Goal: Information Seeking & Learning: Understand process/instructions

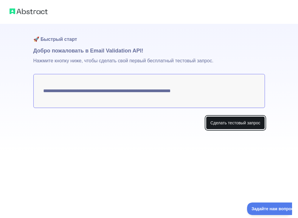
click at [249, 124] on button "Сделать тестовый запрос" at bounding box center [235, 122] width 59 height 13
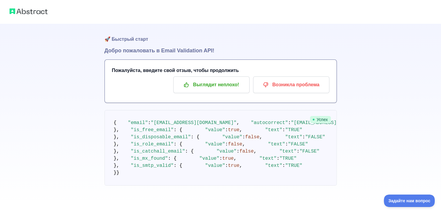
click at [218, 85] on font "Выглядит неплохо!" at bounding box center [216, 85] width 46 height 10
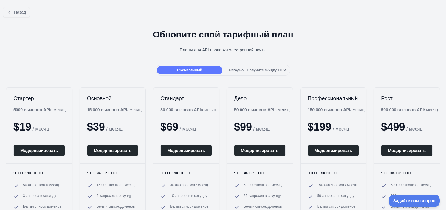
click at [250, 72] on span "Ежегодно - Получите скидку 10%!" at bounding box center [257, 70] width 60 height 4
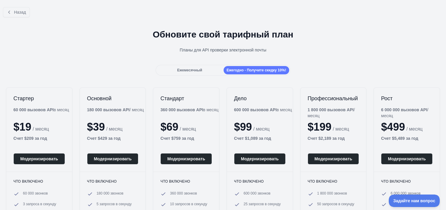
click at [201, 72] on div "Ежемесячный" at bounding box center [190, 70] width 66 height 8
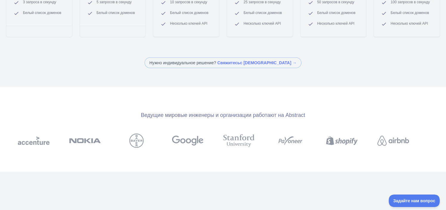
scroll to position [119, 0]
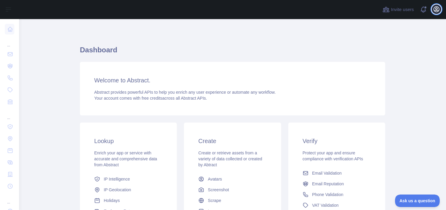
click at [438, 7] on icon "button" at bounding box center [436, 9] width 5 height 5
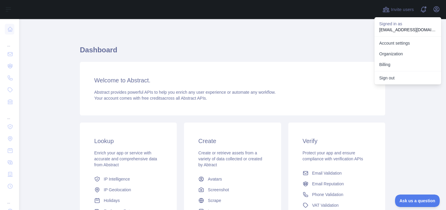
click at [297, 58] on h1 "Dashboard" at bounding box center [232, 52] width 305 height 14
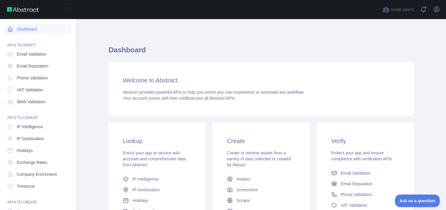
click at [31, 28] on link "Dashboard" at bounding box center [38, 29] width 67 height 11
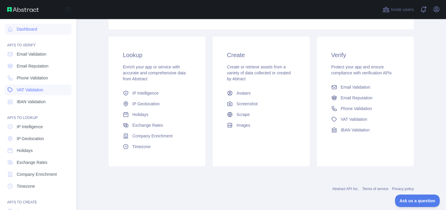
click at [33, 90] on span "VAT Validation" at bounding box center [30, 90] width 27 height 6
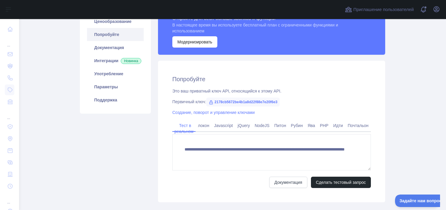
scroll to position [89, 0]
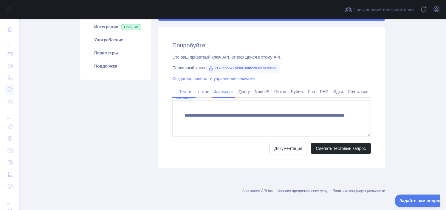
drag, startPoint x: 200, startPoint y: 92, endPoint x: 222, endPoint y: 94, distance: 22.2
click at [200, 92] on link "локон" at bounding box center [204, 92] width 16 height 10
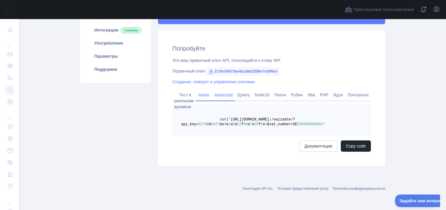
scroll to position [86, 0]
click at [223, 95] on link "Javascript" at bounding box center [224, 96] width 24 height 10
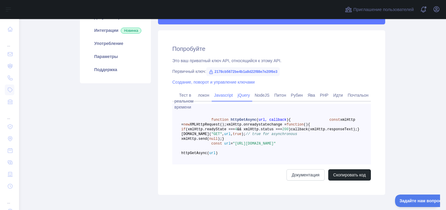
click at [238, 97] on link "jQuery" at bounding box center [243, 96] width 17 height 10
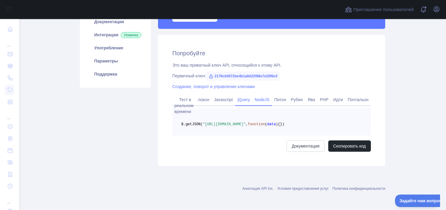
click at [259, 99] on link "NodeJS" at bounding box center [262, 100] width 20 height 10
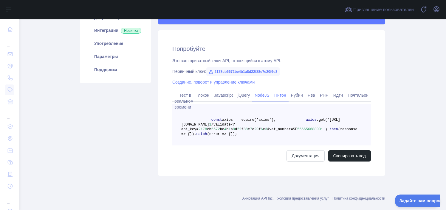
click at [278, 98] on link "Питон" at bounding box center [280, 96] width 17 height 10
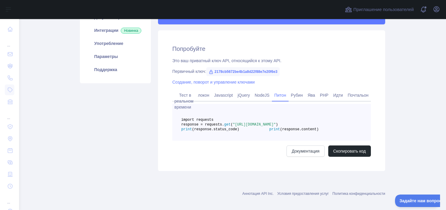
click at [415, 35] on main "API проверки НДС Ценообразование Попробуйте Документация Интеграции Новинка Упо…" at bounding box center [232, 114] width 427 height 191
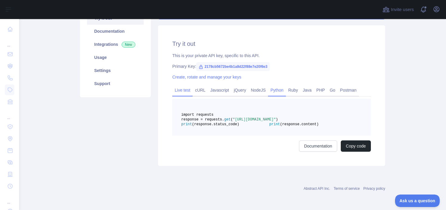
click at [187, 86] on link "Live test" at bounding box center [182, 91] width 20 height 10
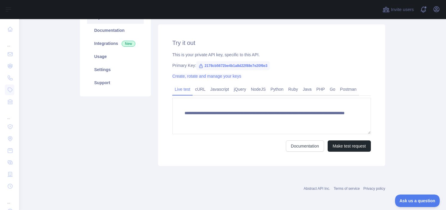
scroll to position [72, 0]
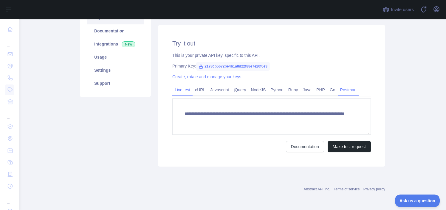
click at [344, 92] on link "Postman" at bounding box center [348, 90] width 21 height 10
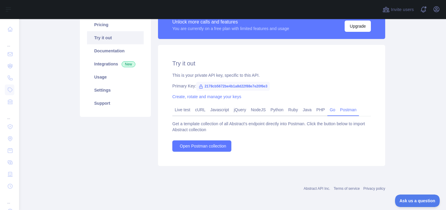
click at [329, 108] on link "Go" at bounding box center [332, 110] width 10 height 10
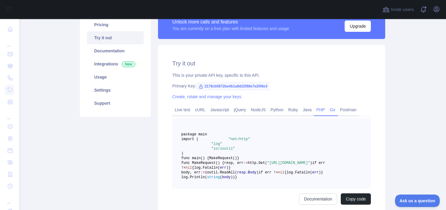
click at [317, 113] on link "PHP" at bounding box center [320, 110] width 13 height 10
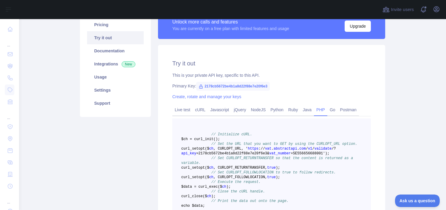
click at [229, 86] on span "2178cb5672be4b1a8d22f88e7e20f6e3" at bounding box center [233, 86] width 74 height 9
click at [199, 85] on icon at bounding box center [200, 87] width 3 height 4
drag, startPoint x: 268, startPoint y: 85, endPoint x: 197, endPoint y: 87, distance: 70.6
click at [197, 87] on div "Primary Key: 2178cb5672be4b1a8d22f88e7e20f6e3" at bounding box center [271, 86] width 198 height 6
copy span "2178cb5672be4b1a8d22f88e7e20f6e3"
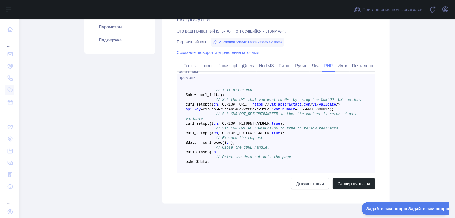
scroll to position [114, 0]
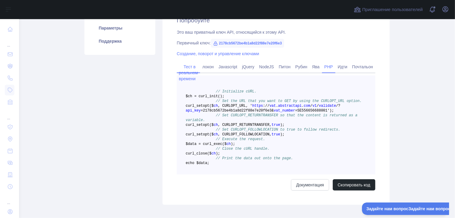
click at [190, 66] on link "Тест в реальном времени" at bounding box center [188, 72] width 19 height 21
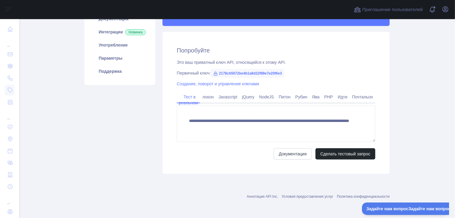
scroll to position [84, 0]
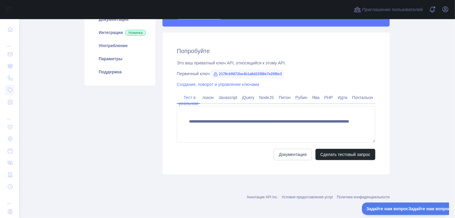
click at [252, 74] on span "2178cb5672be4b1a8d22f88e7e20f6e3" at bounding box center [248, 73] width 74 height 9
drag, startPoint x: 216, startPoint y: 73, endPoint x: 305, endPoint y: 73, distance: 89.1
click at [305, 73] on div "Первичный ключ: 2178cb5672be4b1a8d22f88e7e20f6e3" at bounding box center [276, 74] width 198 height 6
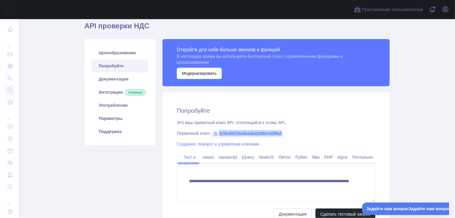
scroll to position [0, 0]
